Goal: Task Accomplishment & Management: Use online tool/utility

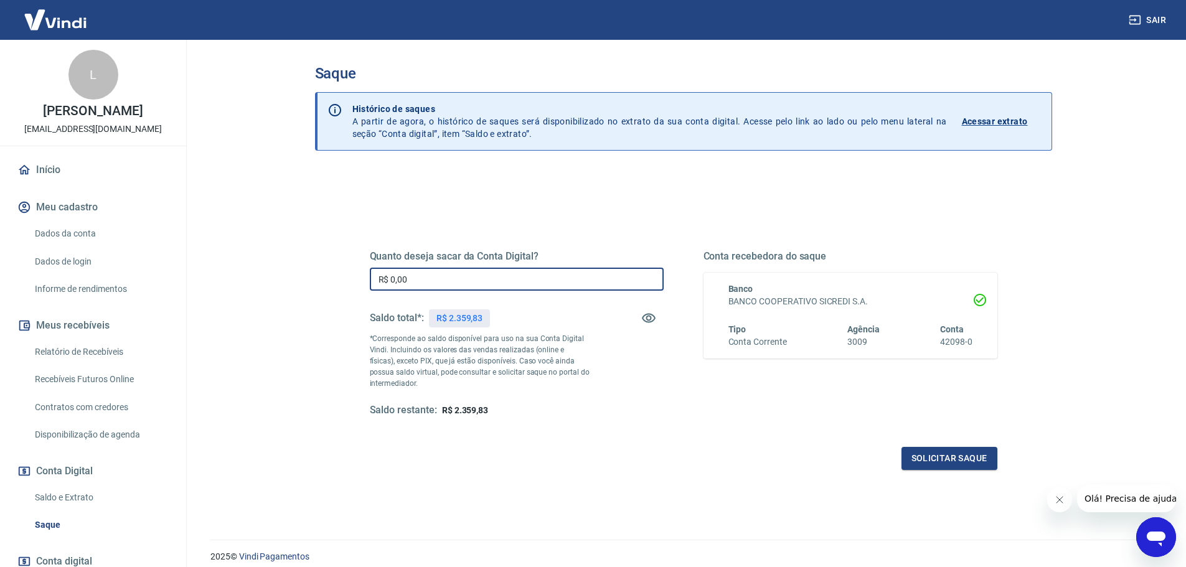
click at [456, 275] on input "R$ 0,00" at bounding box center [517, 279] width 294 height 23
type input "R$ 2.359,83"
click at [927, 457] on button "Solicitar saque" at bounding box center [950, 458] width 96 height 23
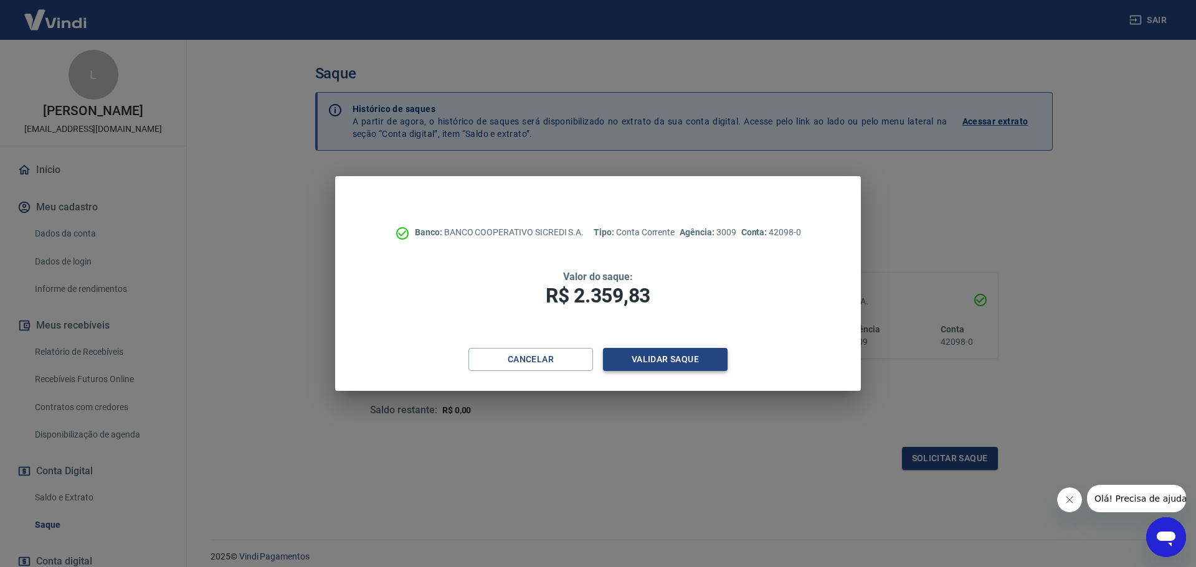
click at [684, 361] on button "Validar saque" at bounding box center [665, 359] width 125 height 23
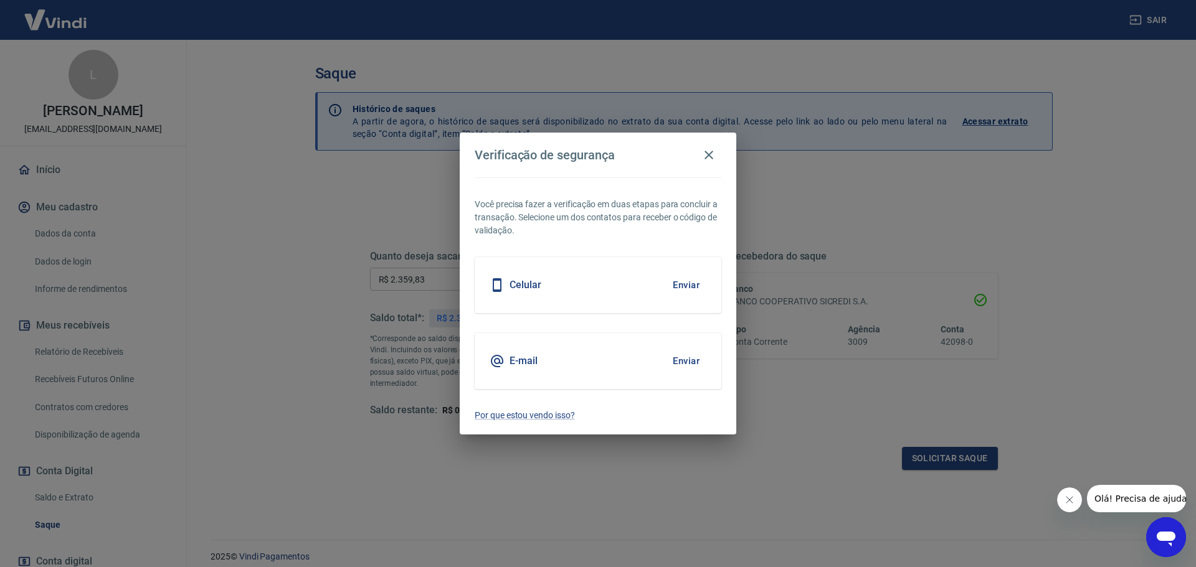
click at [689, 278] on button "Enviar" at bounding box center [686, 285] width 40 height 26
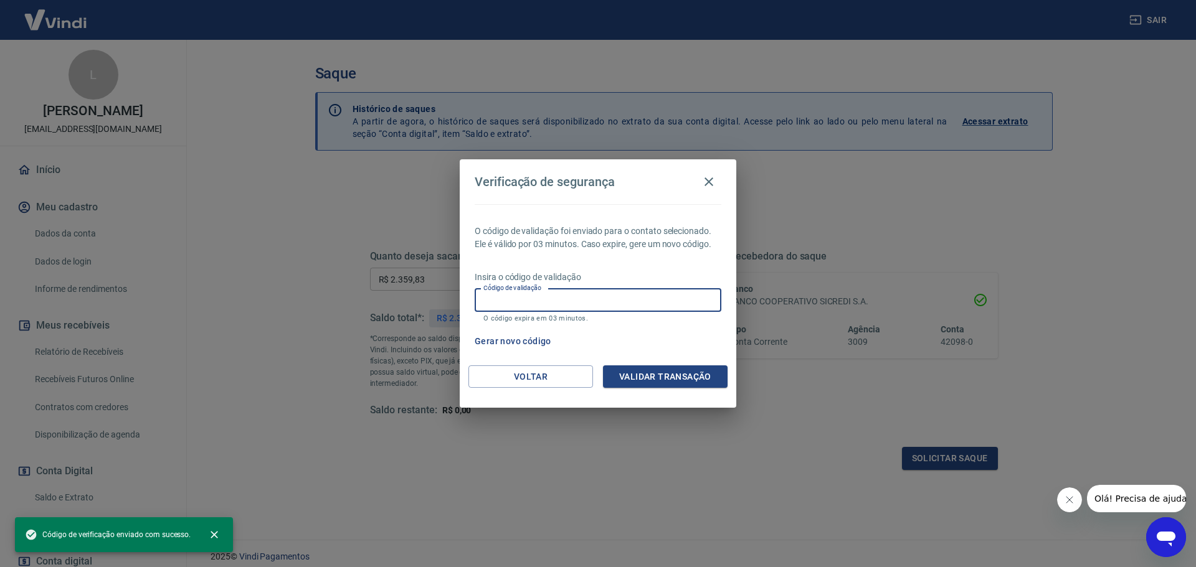
click at [498, 300] on input "Código de validação" at bounding box center [598, 300] width 247 height 23
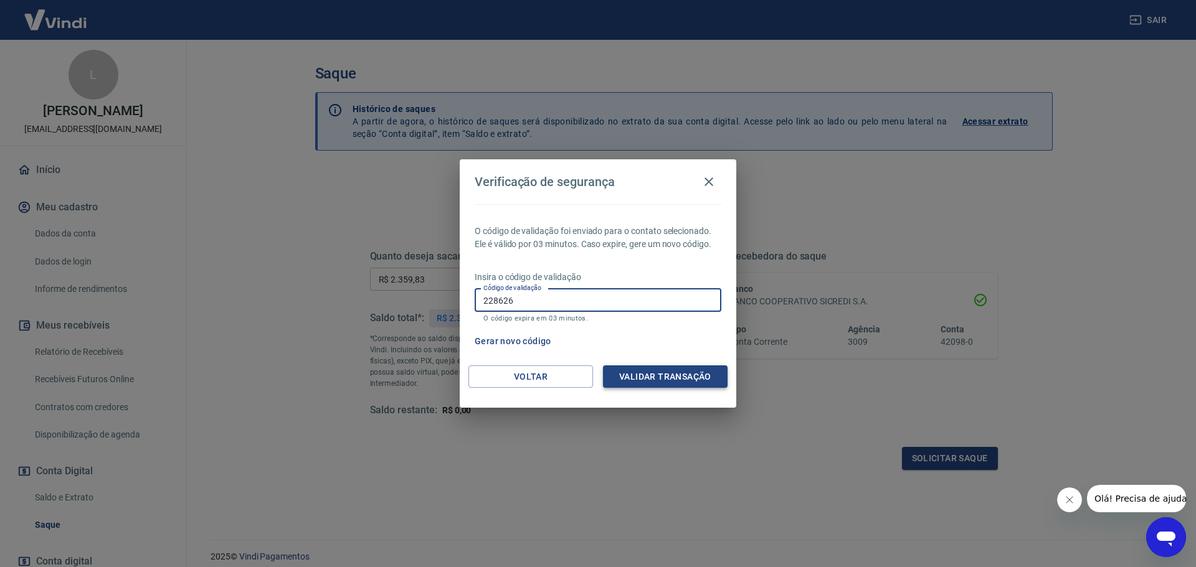
type input "228626"
click at [666, 373] on button "Validar transação" at bounding box center [665, 377] width 125 height 23
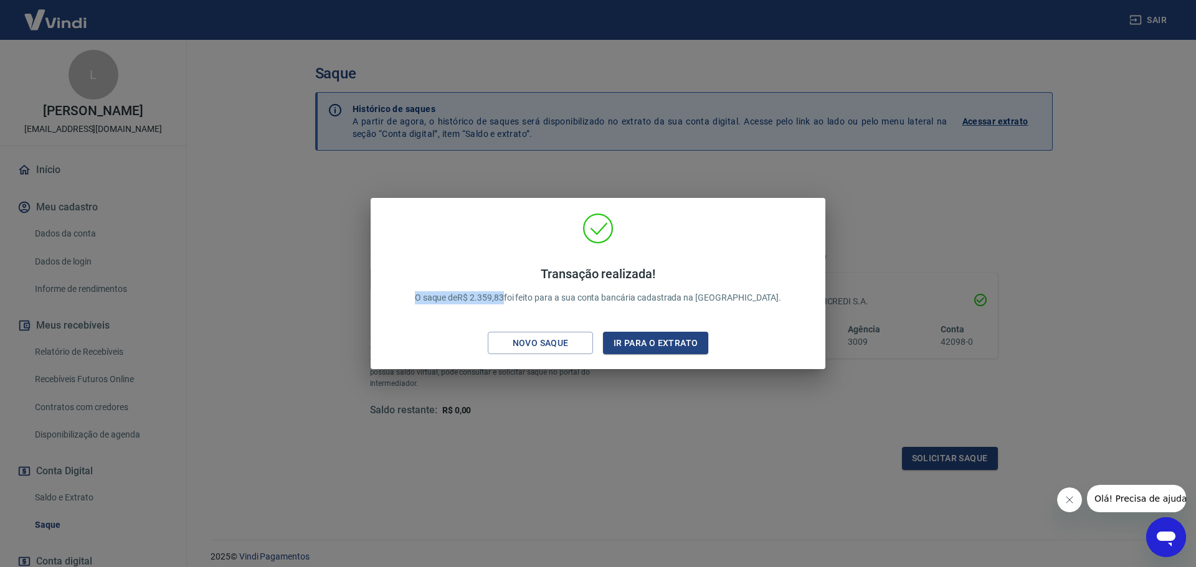
drag, startPoint x: 426, startPoint y: 293, endPoint x: 537, endPoint y: 294, distance: 110.9
click at [537, 294] on div "Transação realizada! O saque de R$ 2.359,83 foi feito para a sua conta bancária…" at bounding box center [598, 286] width 435 height 147
copy p "O saque de R$ 2.359,83"
